Goal: Information Seeking & Learning: Learn about a topic

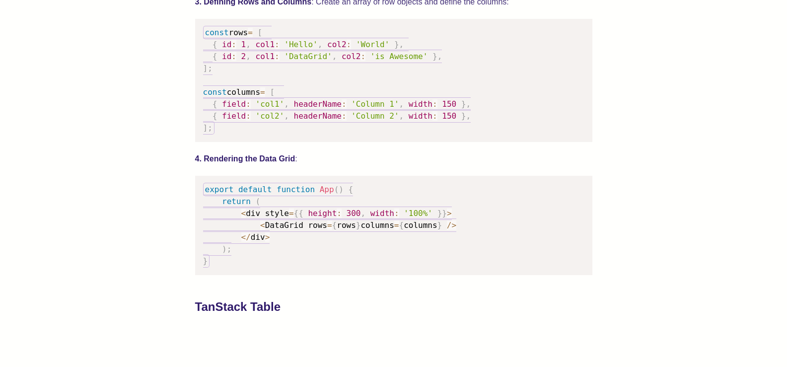
scroll to position [993, 0]
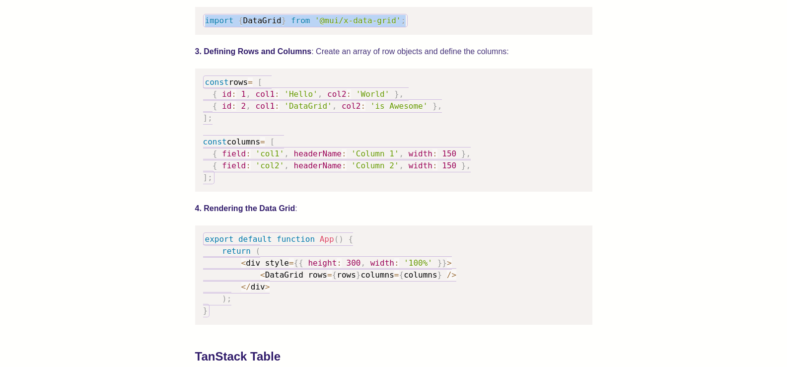
drag, startPoint x: 403, startPoint y: 20, endPoint x: 234, endPoint y: 26, distance: 168.4
click at [205, 21] on pre "import { DataGrid } from '@mui/x-data-grid' ;" at bounding box center [393, 21] width 397 height 28
copy code "import { DataGrid } from '@mui/x-data-grid' ;"
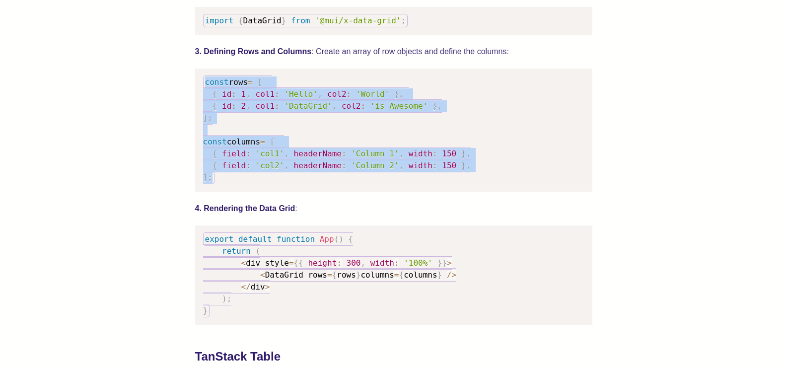
drag, startPoint x: 226, startPoint y: 184, endPoint x: 184, endPoint y: 83, distance: 108.8
copy code "const rows = [ { id : 1 , col1 : 'Hello' , col2 : 'World' } , { id : 2 , col1 :…"
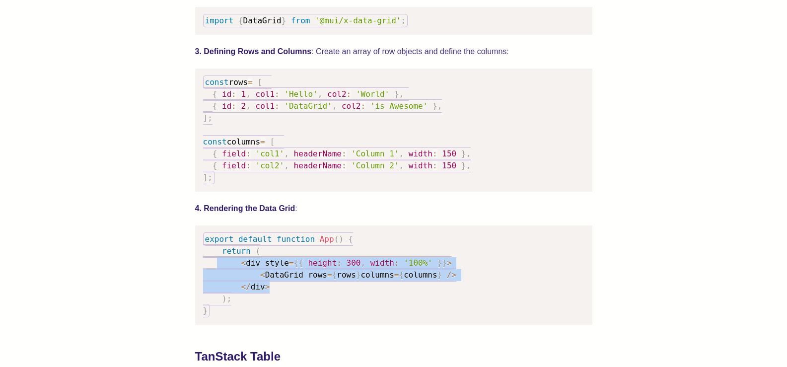
drag, startPoint x: 270, startPoint y: 288, endPoint x: 216, endPoint y: 259, distance: 61.8
click at [216, 259] on pre "export default function App ( ) { return ( < div style = { { height : 300 , wid…" at bounding box center [393, 274] width 397 height 99
click at [251, 291] on span "div" at bounding box center [258, 286] width 14 height 9
drag, startPoint x: 235, startPoint y: 299, endPoint x: 194, endPoint y: 253, distance: 61.6
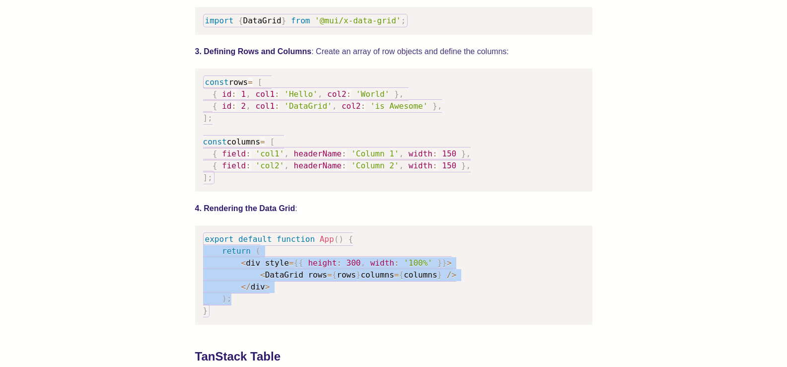
copy code "return ( < div style = { { height : 300 , width : '100%' } } > < DataGrid rows …"
